Goal: Task Accomplishment & Management: Use online tool/utility

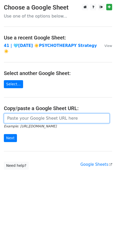
click at [30, 113] on input "url" at bounding box center [57, 118] width 106 height 10
paste input "[URL][DOMAIN_NAME]"
type input "[URL][DOMAIN_NAME]"
click at [4, 134] on input "Next" at bounding box center [10, 138] width 13 height 8
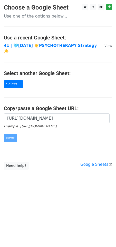
scroll to position [0, 0]
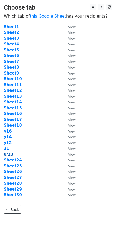
click at [5, 154] on strong "8/23" at bounding box center [9, 154] width 10 height 5
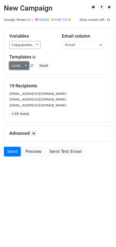
click at [21, 65] on link "Load..." at bounding box center [19, 66] width 20 height 8
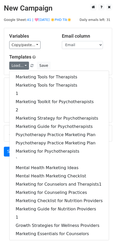
click at [51, 51] on div "Variables Copy/paste... {{Name}} {{Email}} Email column Name Email Templates Lo…" at bounding box center [58, 51] width 108 height 47
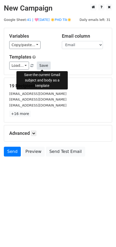
click at [40, 68] on button "Save" at bounding box center [43, 66] width 13 height 8
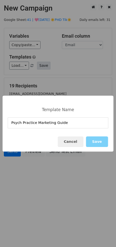
type input "Psych Practice Marketing Guide"
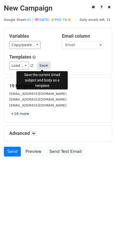
click at [44, 66] on button "Save" at bounding box center [43, 66] width 13 height 8
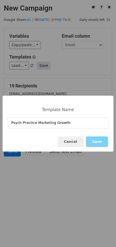
type input "Psych Practice Marketing Growth"
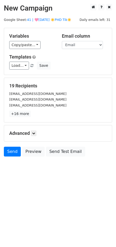
click at [21, 69] on div "Variables Copy/paste... {{Name}} {{Email}} Email column Name Email Templates Lo…" at bounding box center [58, 51] width 108 height 47
click at [21, 66] on link "Load..." at bounding box center [19, 66] width 20 height 8
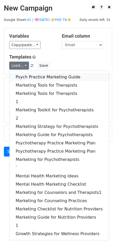
click at [25, 78] on link "Psych Practice Marketing Guide" at bounding box center [60, 77] width 100 height 8
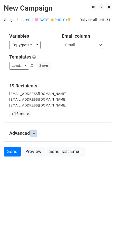
click at [35, 133] on icon at bounding box center [33, 132] width 3 height 3
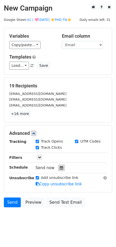
click at [60, 166] on icon at bounding box center [61, 168] width 3 height 4
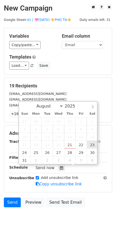
type input "2025-08-23 12:00"
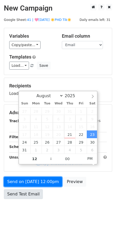
drag, startPoint x: 51, startPoint y: 182, endPoint x: 34, endPoint y: 191, distance: 19.5
click at [51, 182] on link "Send on Aug 23 at 12:00pm" at bounding box center [33, 182] width 58 height 10
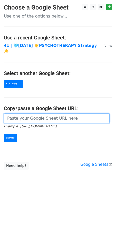
click at [33, 113] on input "url" at bounding box center [57, 118] width 106 height 10
paste input "[URL][DOMAIN_NAME]"
type input "[URL][DOMAIN_NAME]"
click at [4, 134] on input "Next" at bounding box center [10, 138] width 13 height 8
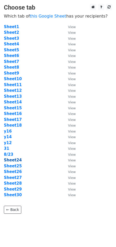
click at [16, 162] on strong "Sheet24" at bounding box center [13, 159] width 18 height 5
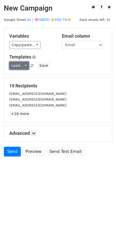
click at [24, 67] on link "Load..." at bounding box center [19, 66] width 20 height 8
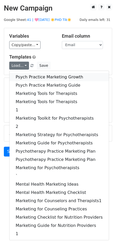
click at [25, 80] on link "Psych Practice Marketing Growth" at bounding box center [60, 77] width 100 height 8
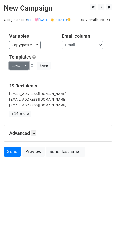
click at [22, 66] on link "Load..." at bounding box center [19, 66] width 20 height 8
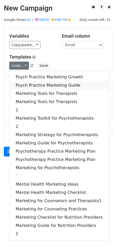
click at [22, 82] on link "Psych Practice Marketing Guide" at bounding box center [60, 85] width 100 height 8
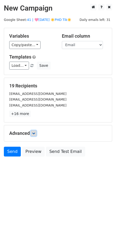
click at [35, 133] on icon at bounding box center [33, 132] width 3 height 3
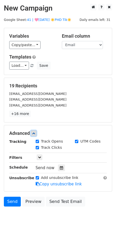
scroll to position [4, 0]
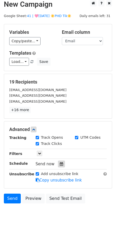
click at [62, 163] on div at bounding box center [61, 163] width 7 height 7
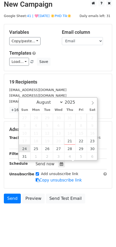
type input "[DATE] 12:00"
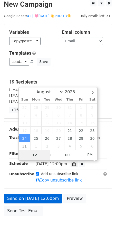
scroll to position [0, 0]
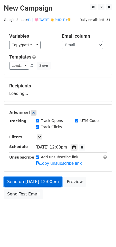
click at [31, 182] on link "Send on [DATE] 12:00pm" at bounding box center [33, 182] width 58 height 10
